Goal: Check status: Check status

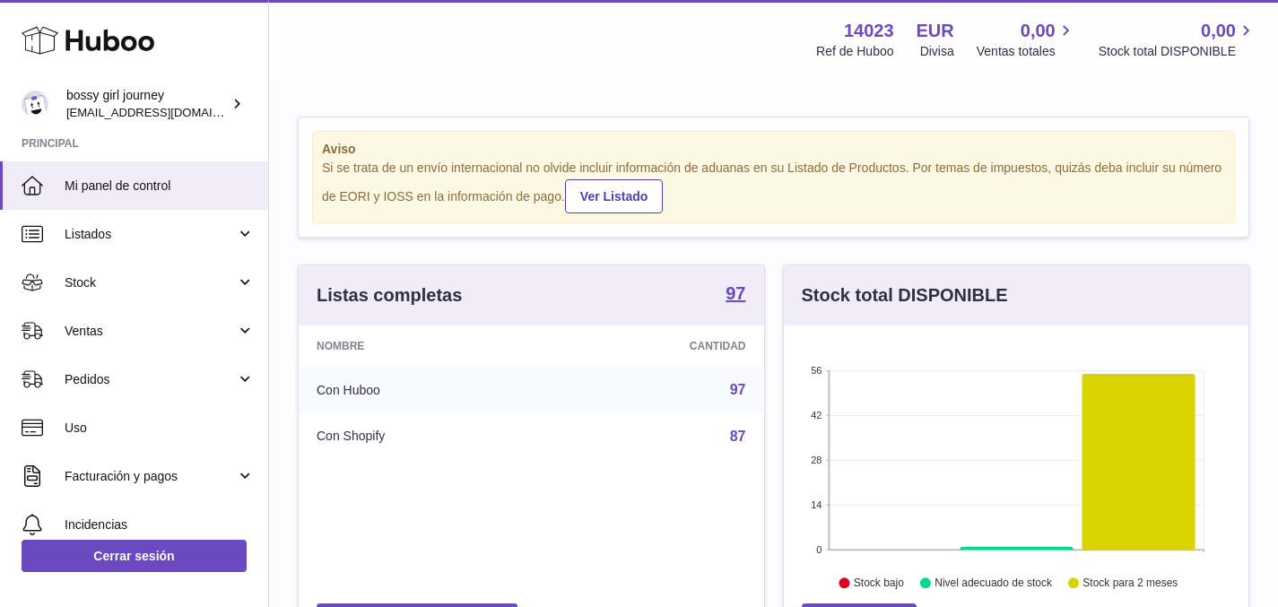
scroll to position [280, 465]
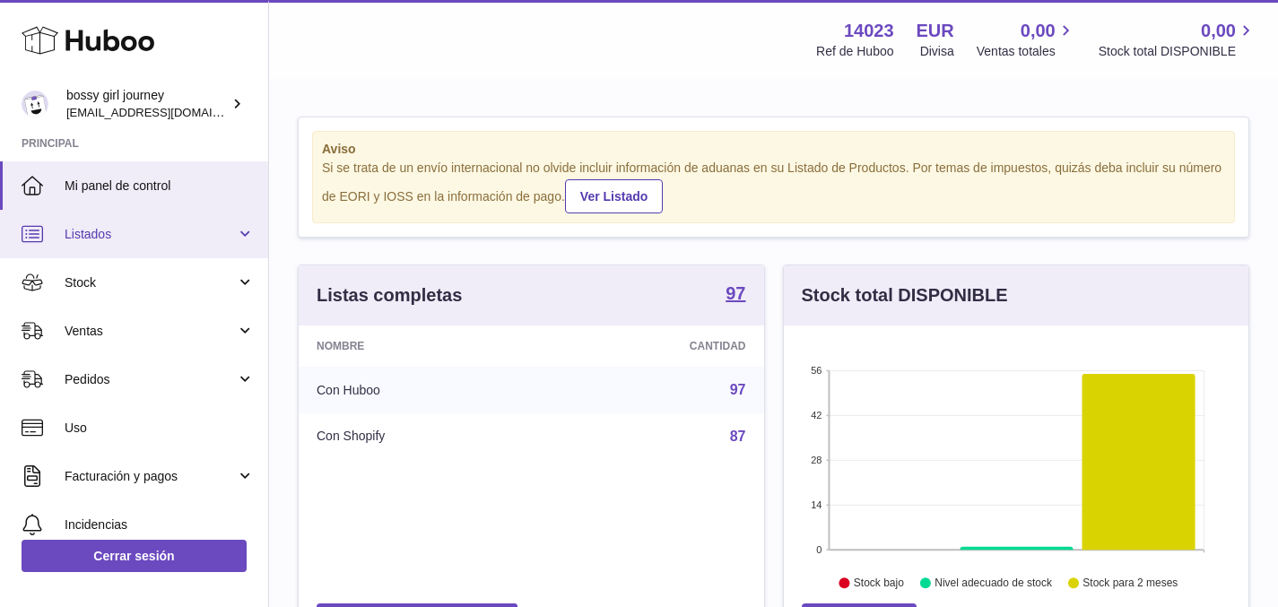
click at [168, 239] on span "Listados" at bounding box center [150, 234] width 171 height 17
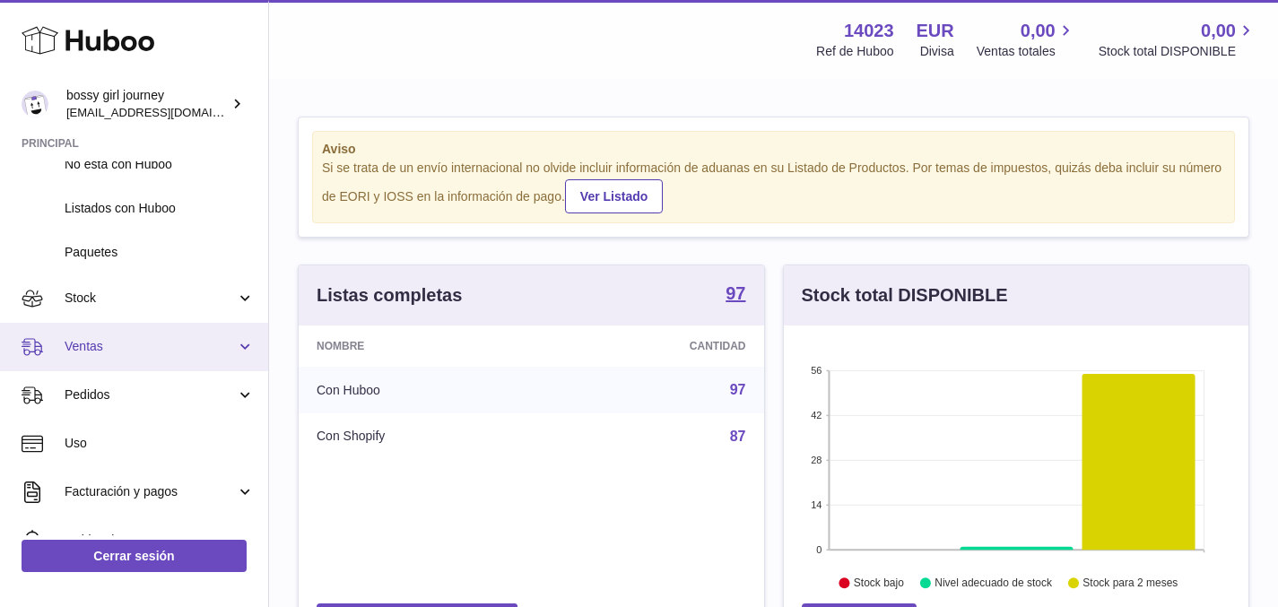
scroll to position [117, 0]
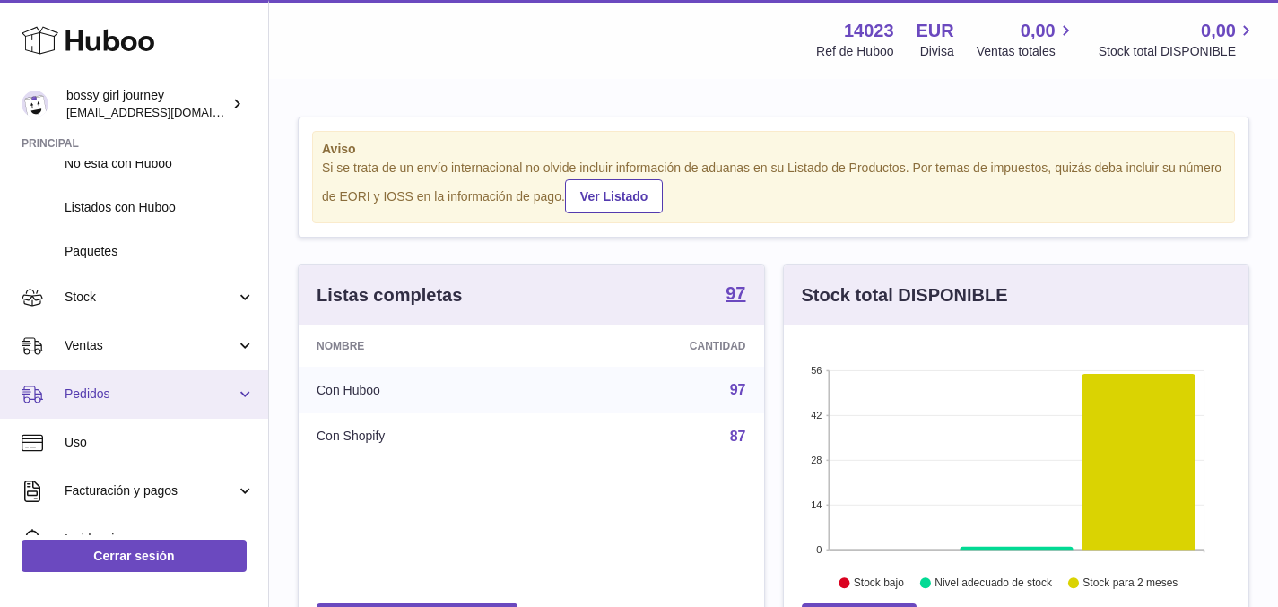
click at [148, 386] on span "Pedidos" at bounding box center [150, 394] width 171 height 17
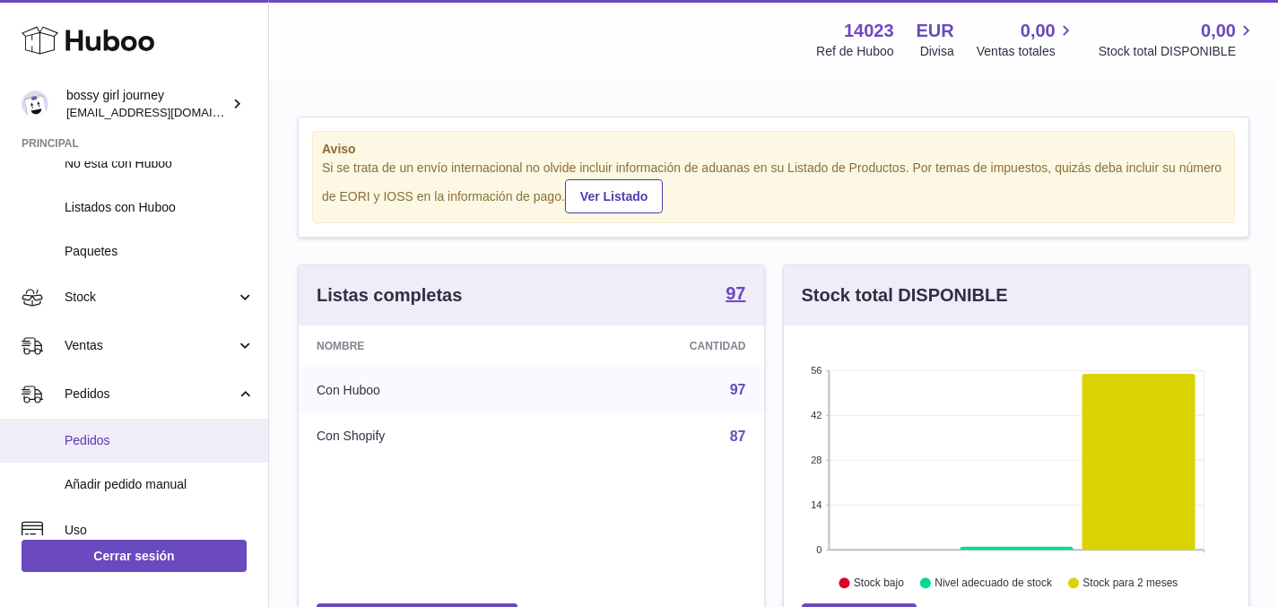
click at [141, 434] on span "Pedidos" at bounding box center [160, 440] width 190 height 17
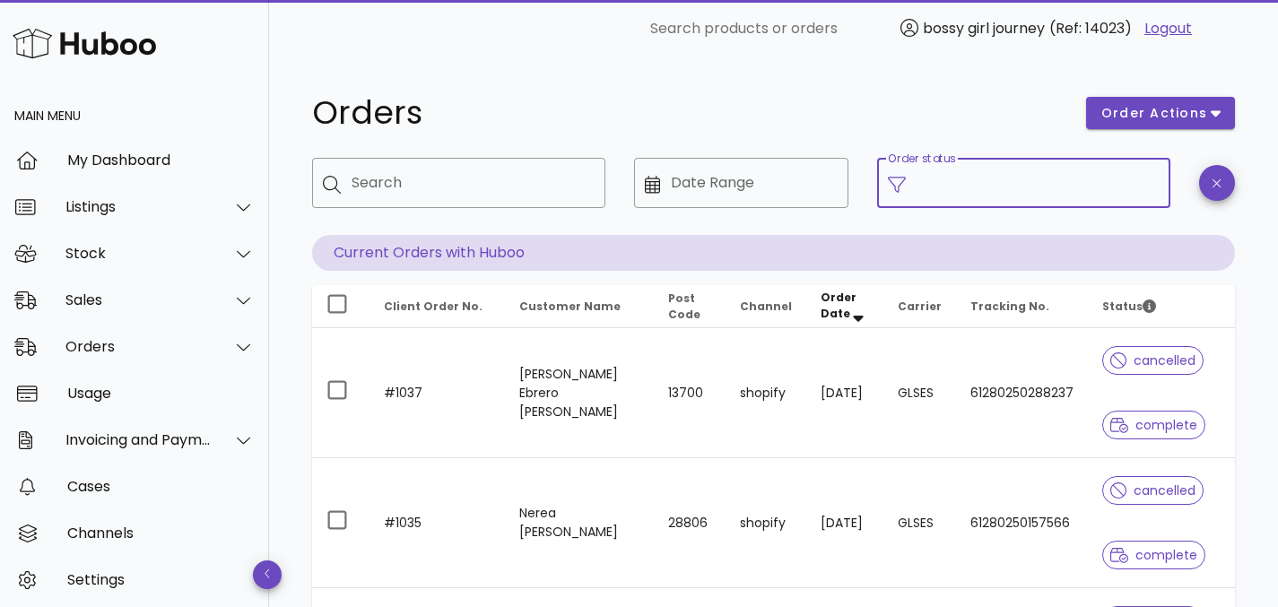
click at [930, 187] on input "Order status" at bounding box center [1038, 183] width 243 height 29
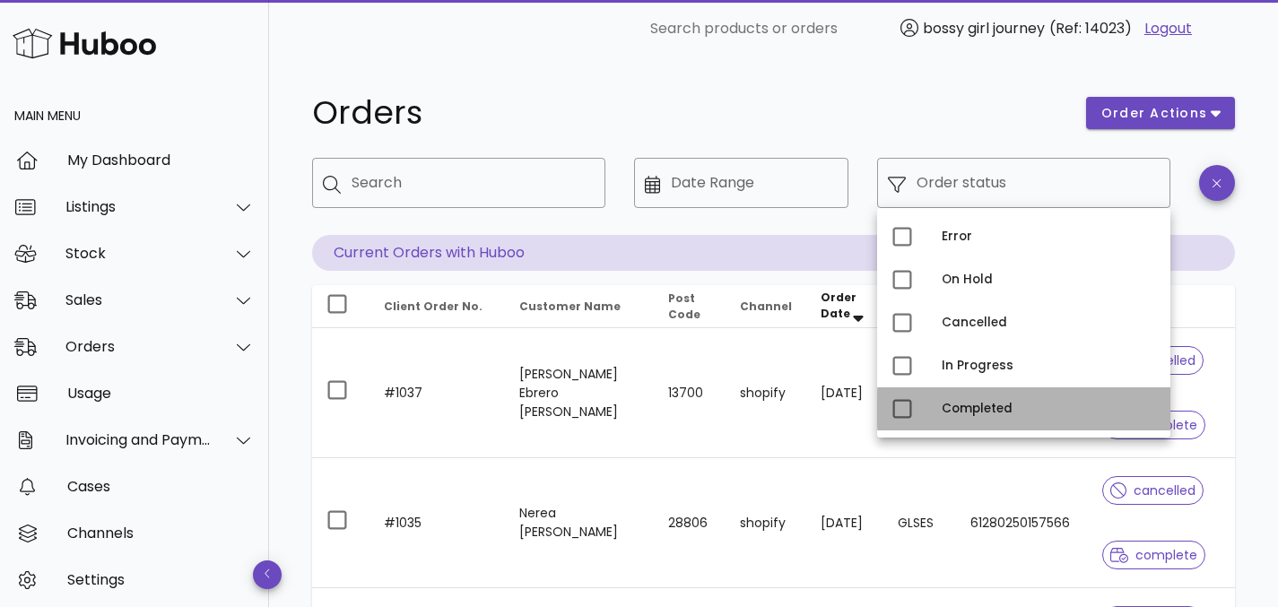
click at [979, 414] on div "Completed" at bounding box center [1049, 409] width 214 height 14
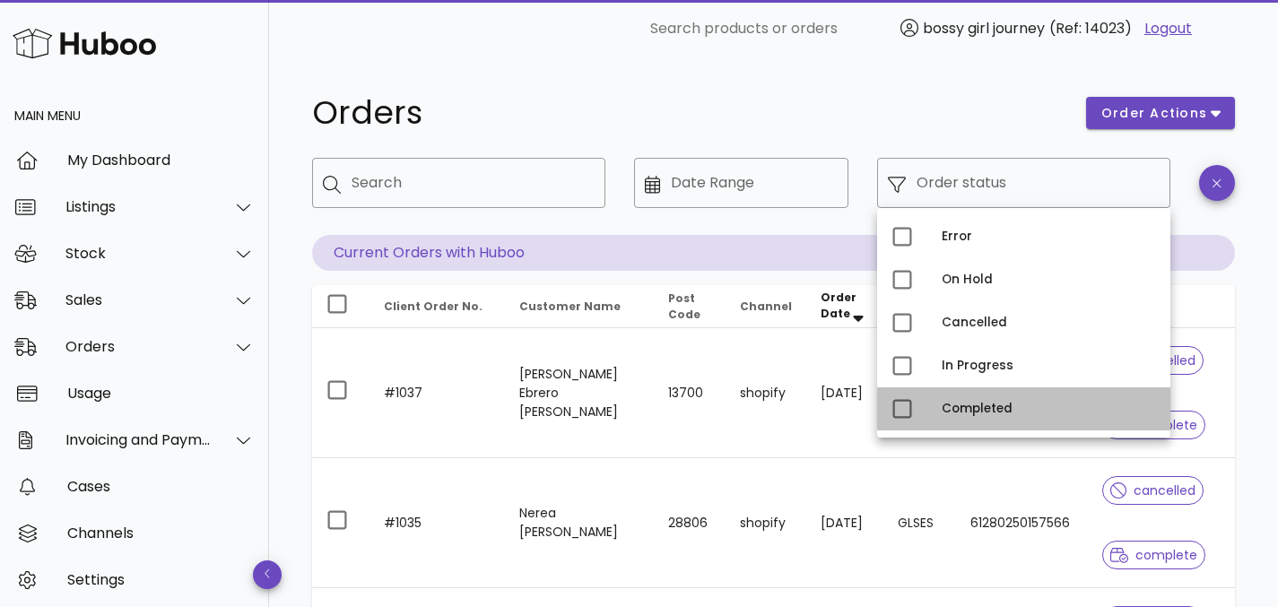
type input "**********"
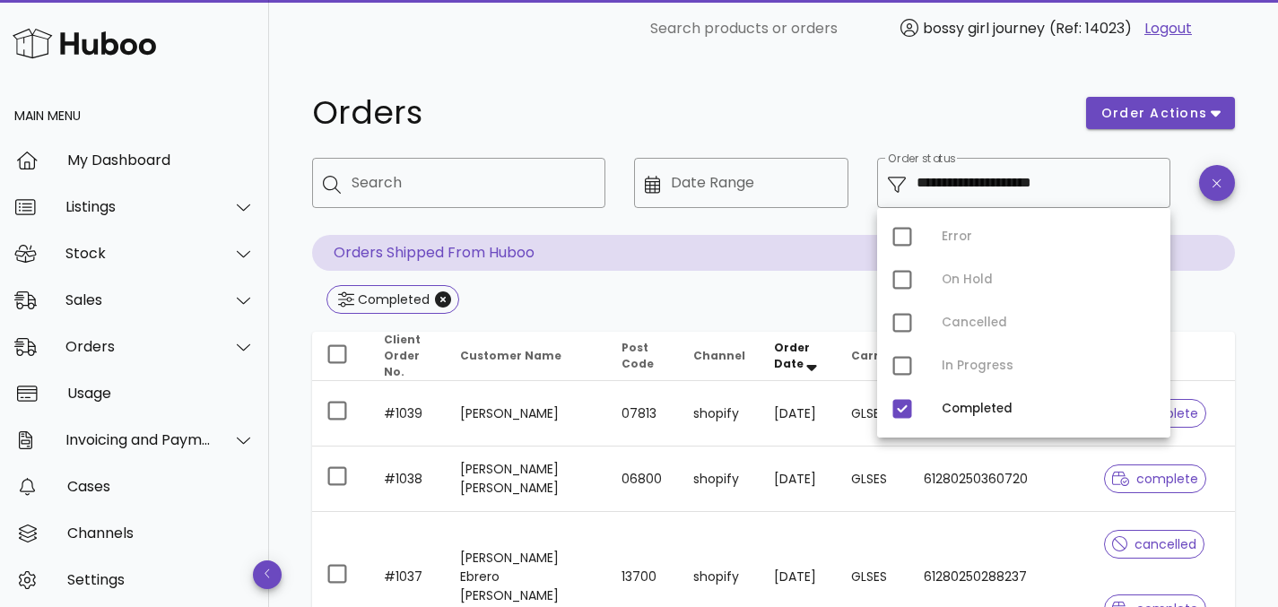
click at [737, 302] on div "Completed" at bounding box center [773, 301] width 923 height 32
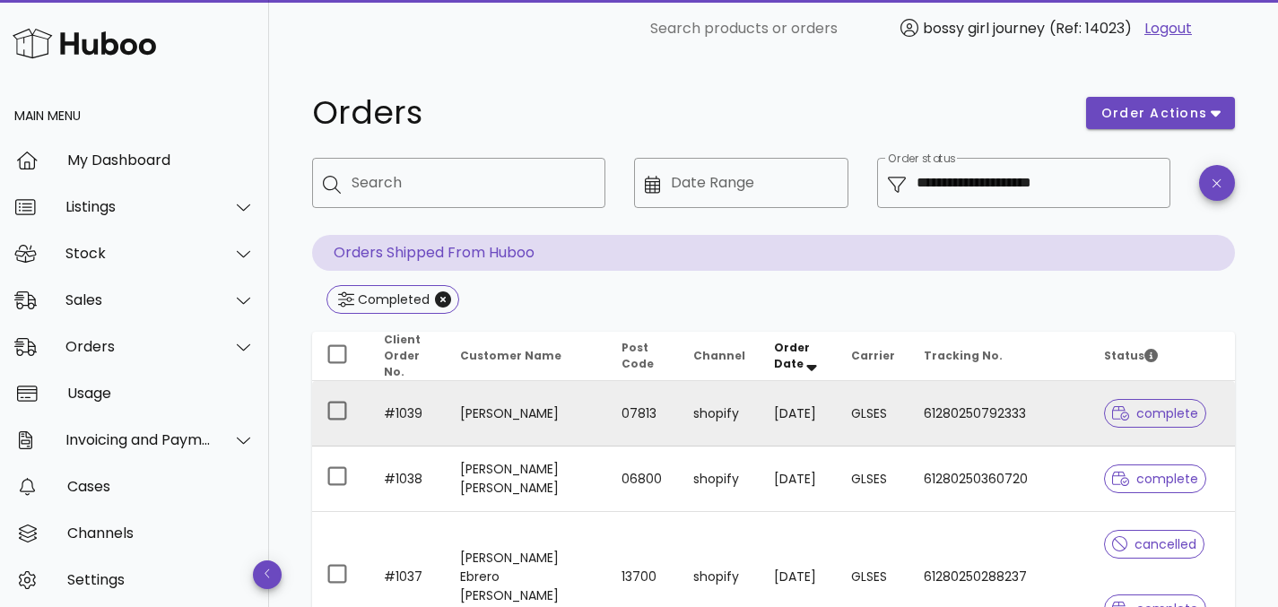
click at [581, 404] on td "[PERSON_NAME]" at bounding box center [526, 413] width 161 height 65
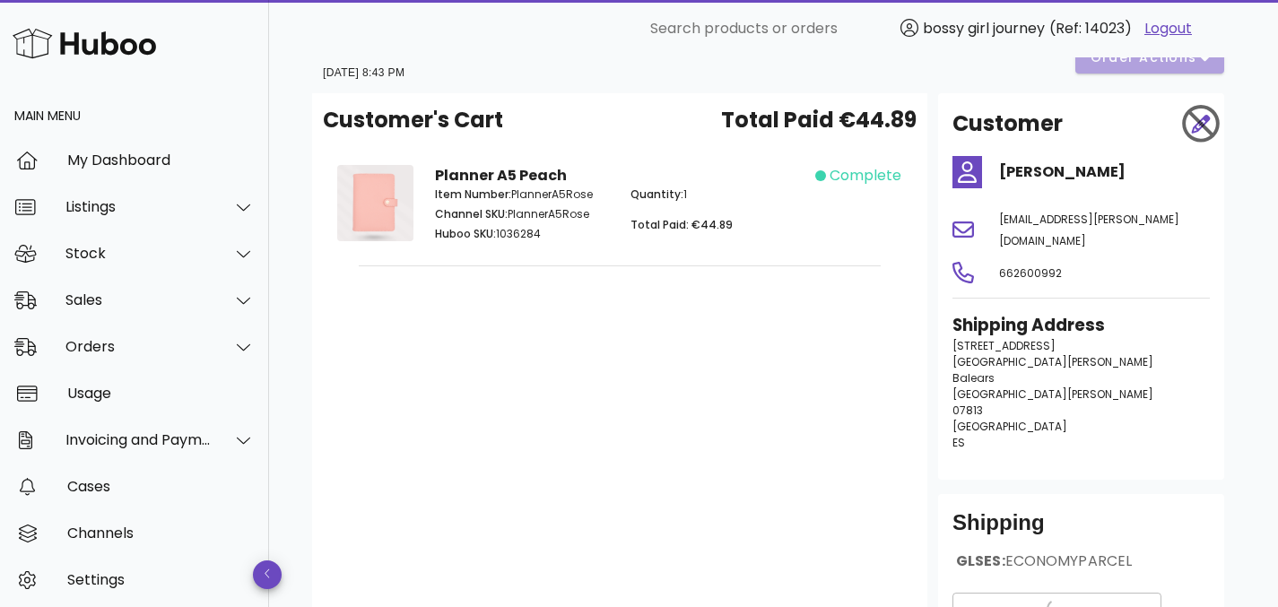
scroll to position [46, 0]
